Goal: Task Accomplishment & Management: Manage account settings

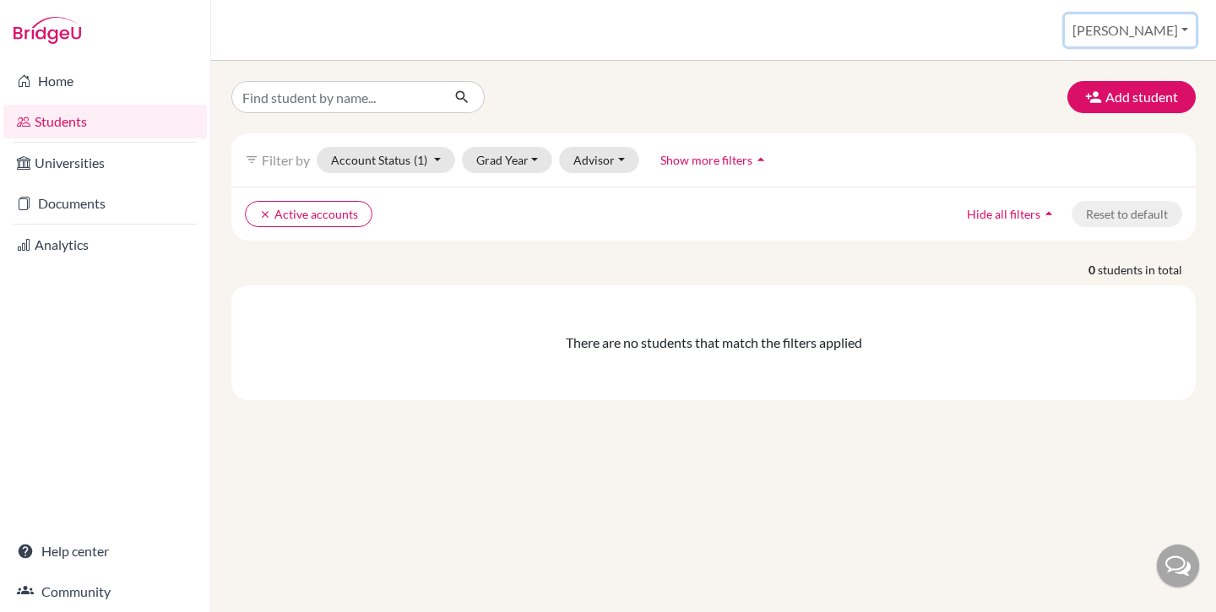
click at [1175, 26] on button "[PERSON_NAME]" at bounding box center [1130, 30] width 131 height 32
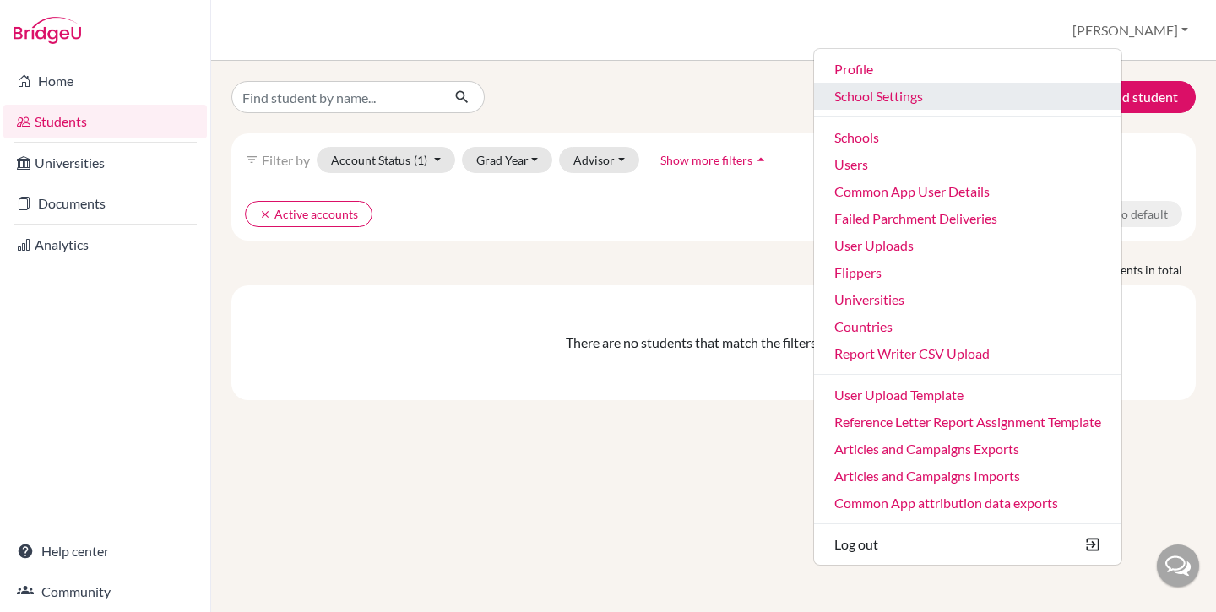
click at [949, 101] on link "School Settings" at bounding box center [967, 96] width 307 height 27
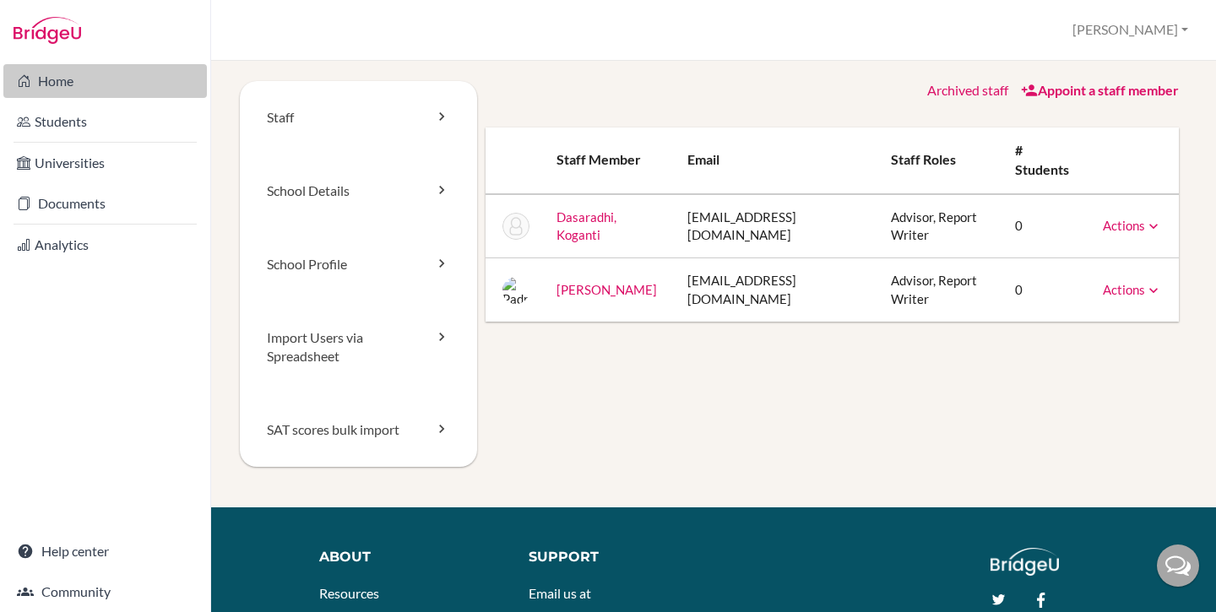
click at [44, 89] on link "Home" at bounding box center [104, 81] width 203 height 34
click at [1133, 225] on link "Actions" at bounding box center [1132, 225] width 59 height 15
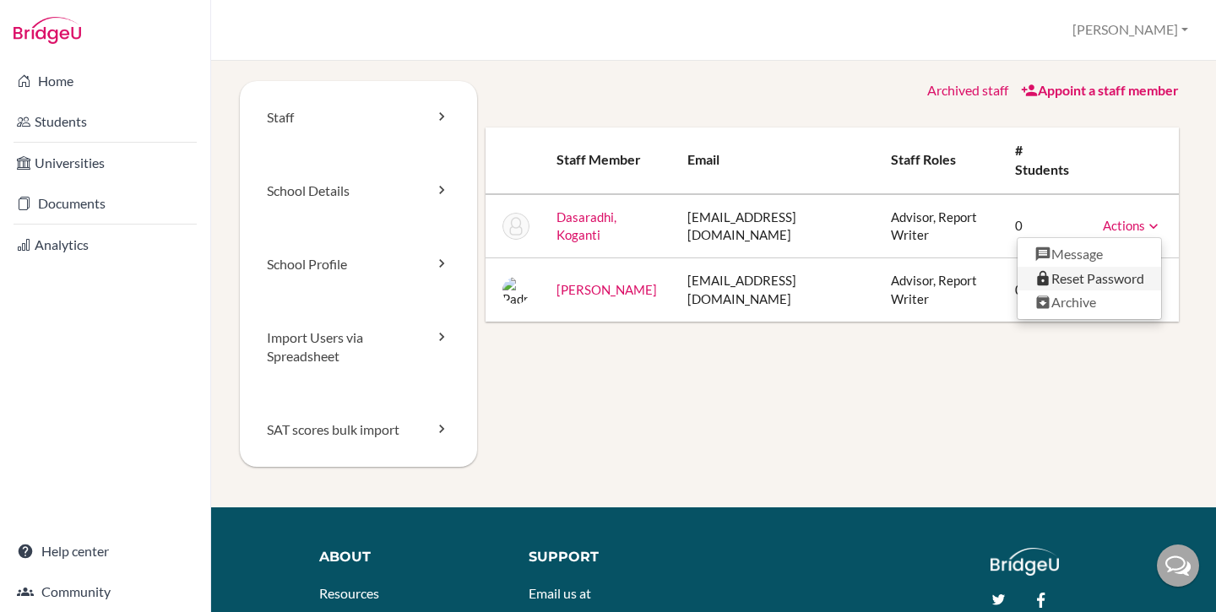
click at [1093, 281] on link "Reset Password" at bounding box center [1089, 279] width 144 height 24
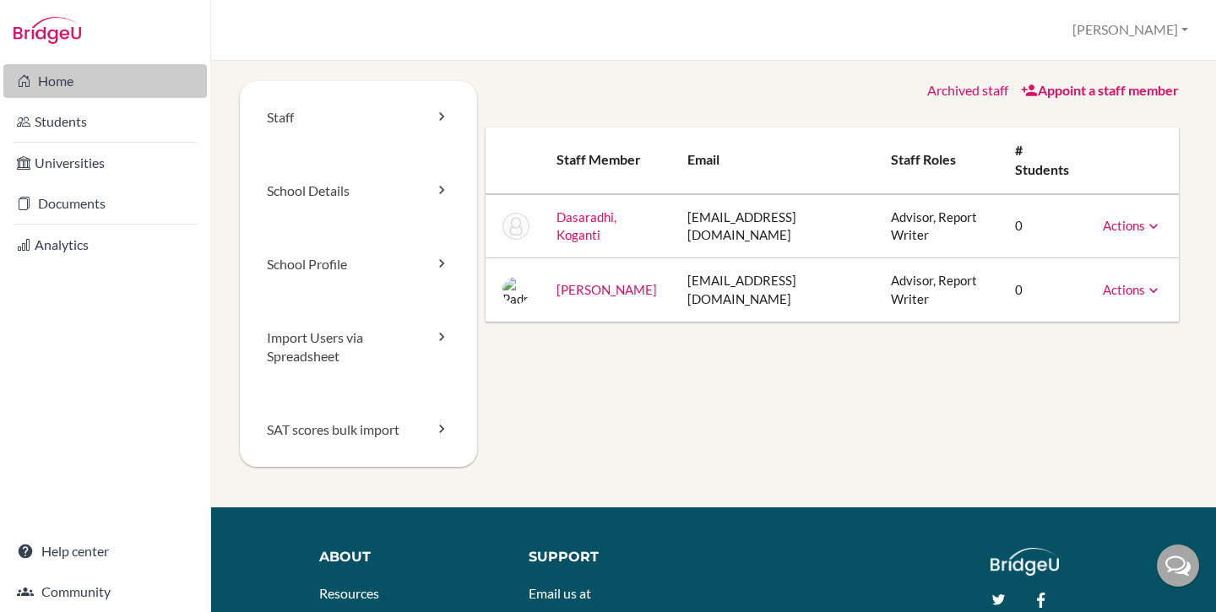
click at [84, 89] on link "Home" at bounding box center [104, 81] width 203 height 34
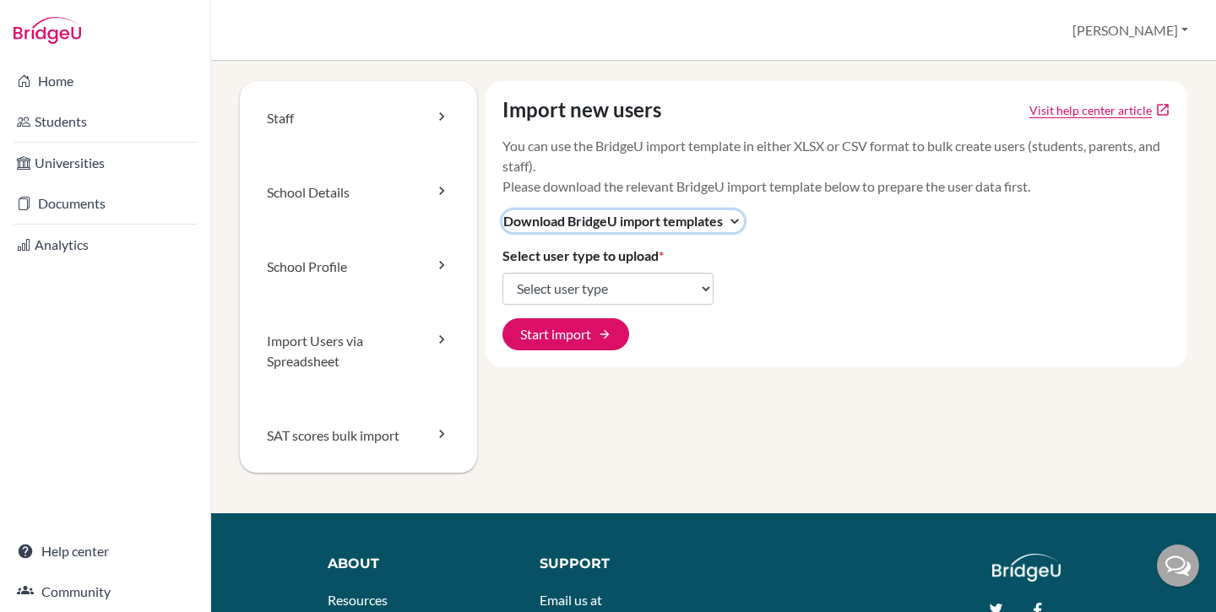
click at [697, 215] on span "Download BridgeU import templates" at bounding box center [613, 221] width 220 height 20
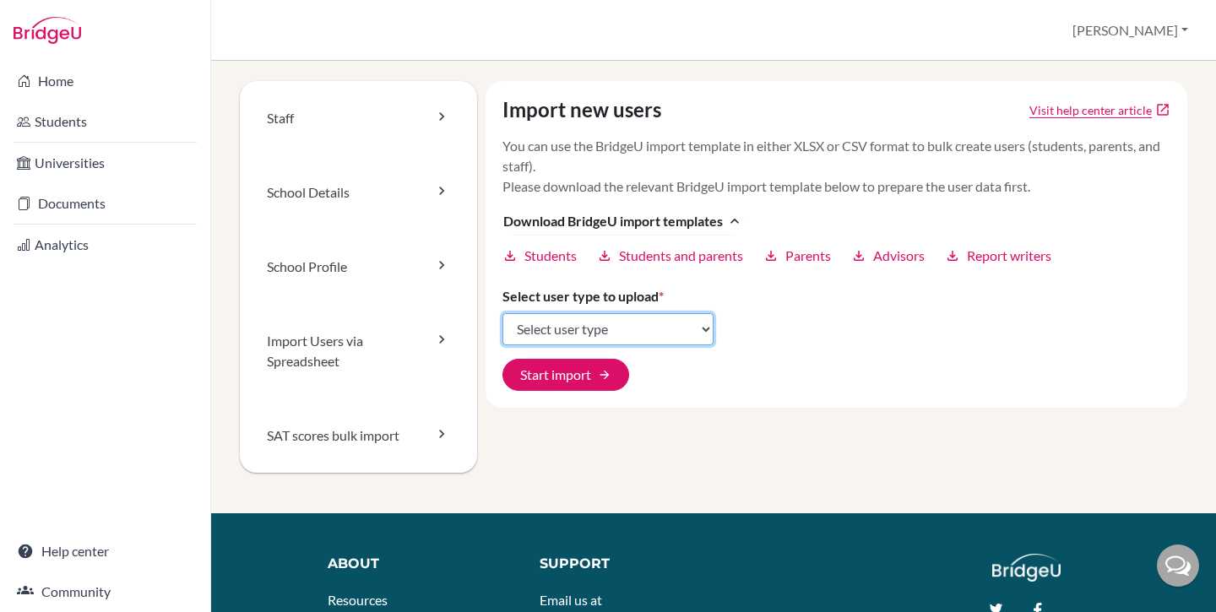
click at [589, 336] on select "Select user type Students Students and parents Parents Advisors Report writers" at bounding box center [607, 329] width 211 height 32
select select "students"
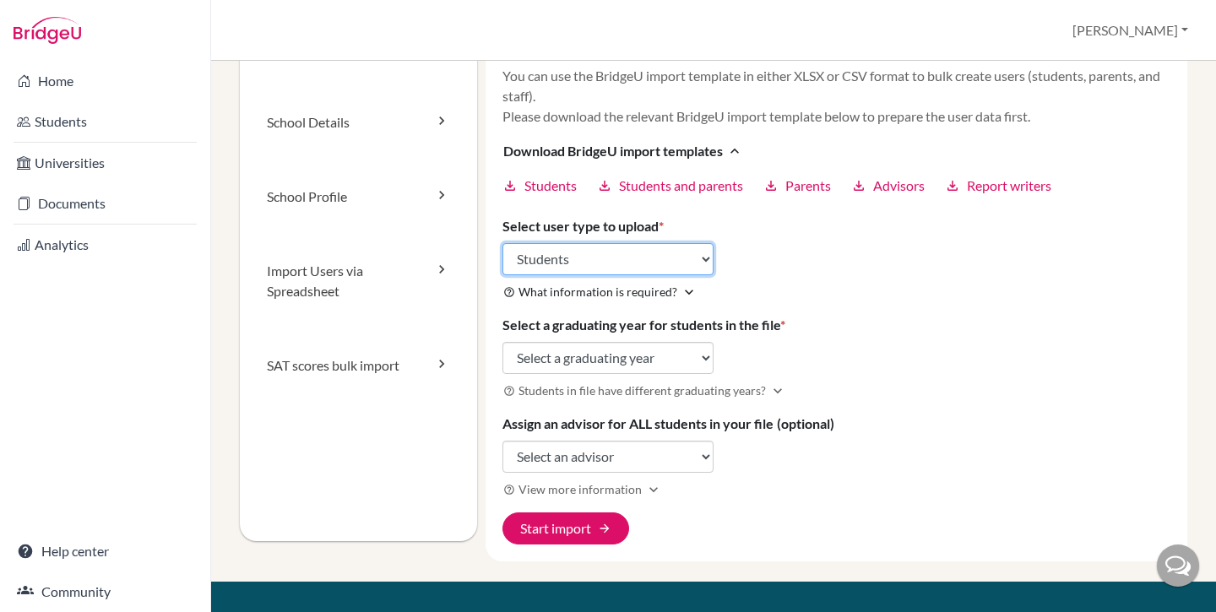
scroll to position [73, 0]
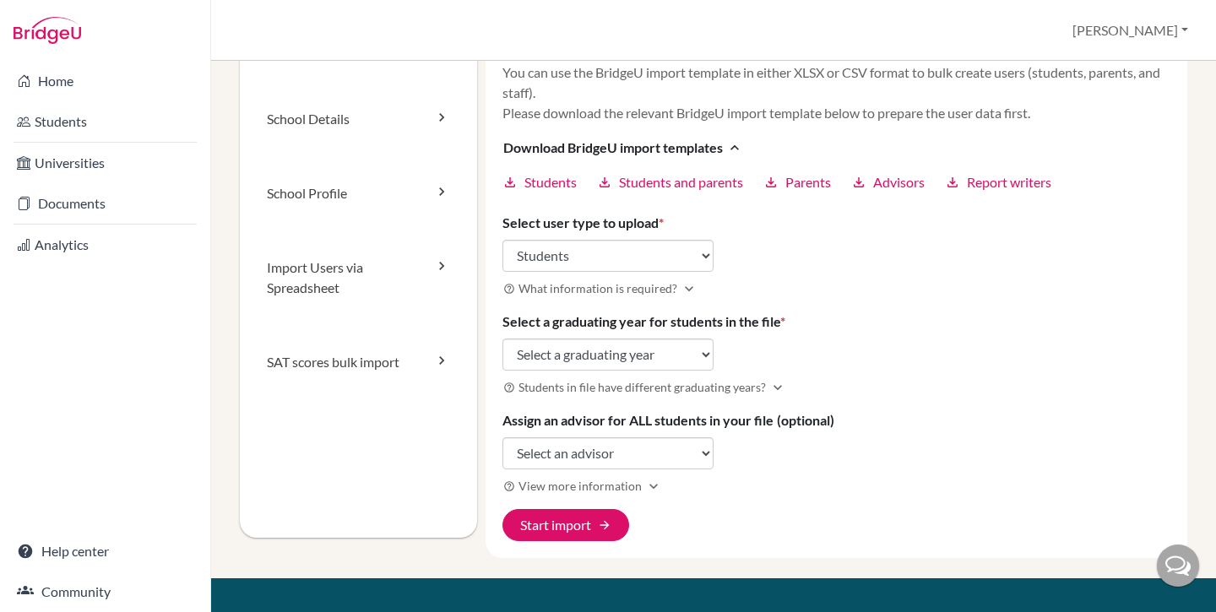
click at [756, 293] on h3 "help_outline What information is required? expand_more" at bounding box center [836, 288] width 669 height 19
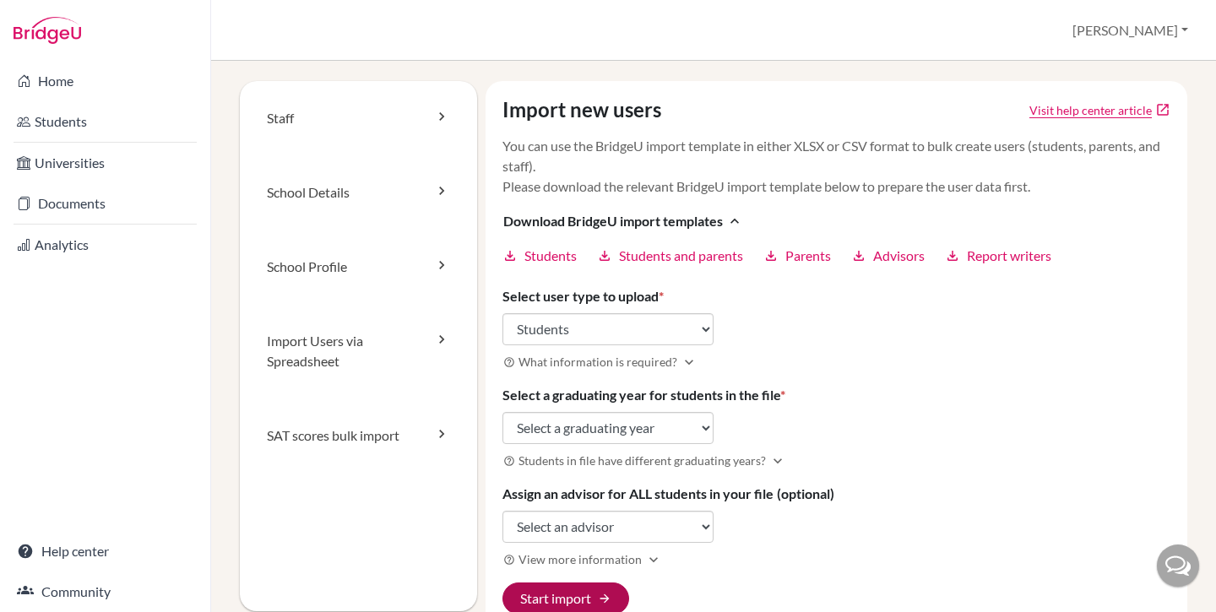
scroll to position [2, 0]
